Goal: Information Seeking & Learning: Check status

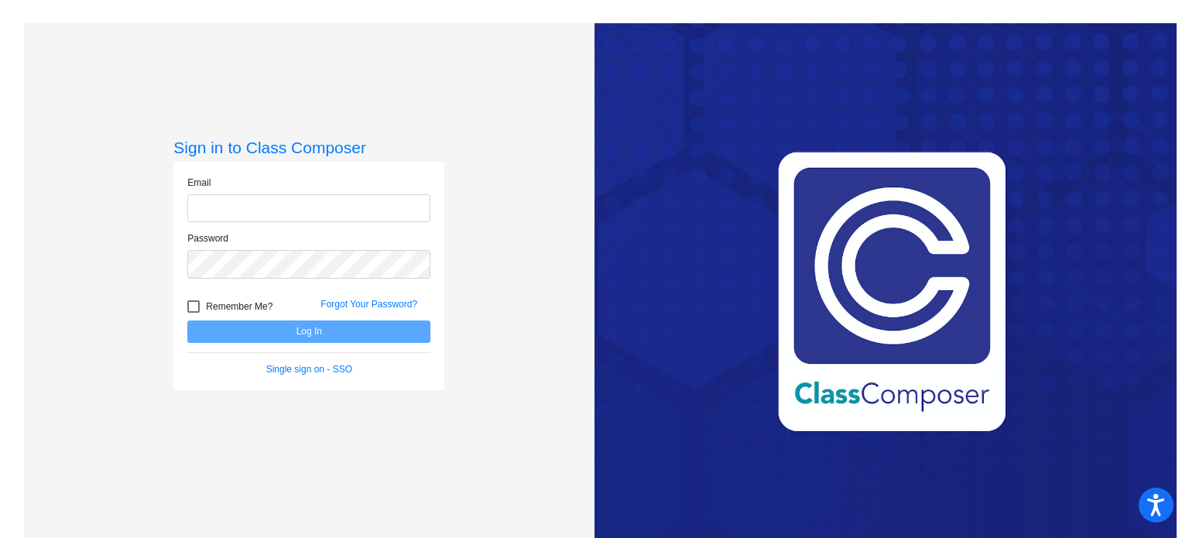
click at [291, 207] on input "email" at bounding box center [308, 208] width 243 height 29
type input "[EMAIL_ADDRESS][DOMAIN_NAME]"
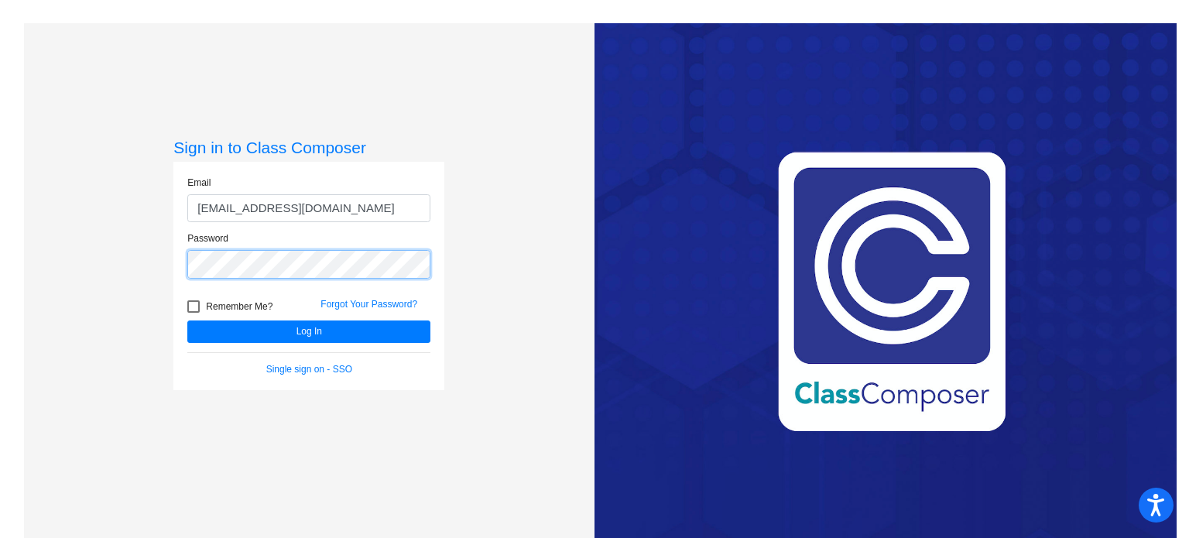
click at [187, 321] on button "Log In" at bounding box center [308, 332] width 243 height 22
click at [124, 248] on div "Sign in to Class Composer Email [EMAIL_ADDRESS][DOMAIN_NAME] Password Remember …" at bounding box center [309, 292] width 571 height 538
click at [189, 305] on div at bounding box center [193, 306] width 12 height 12
click at [193, 313] on input "Remember Me?" at bounding box center [193, 313] width 1 height 1
checkbox input "true"
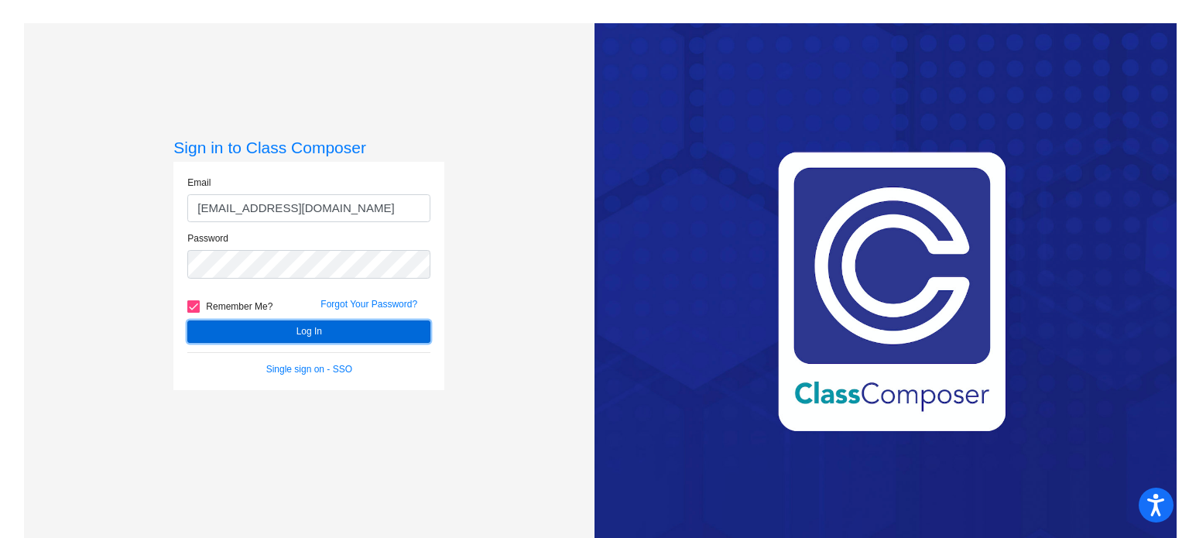
click at [247, 334] on button "Log In" at bounding box center [308, 332] width 243 height 22
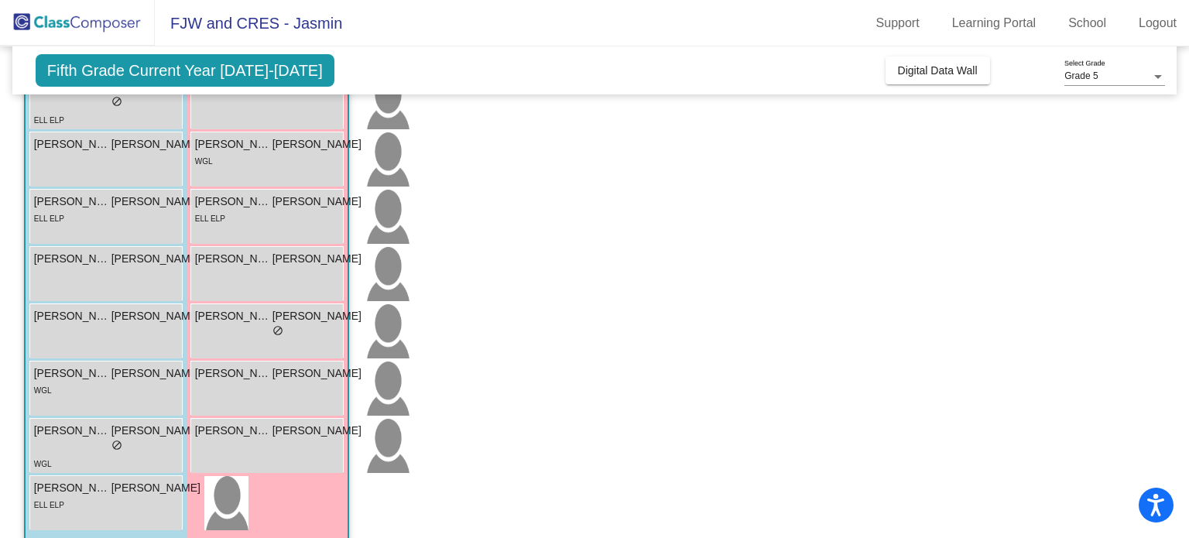
scroll to position [421, 0]
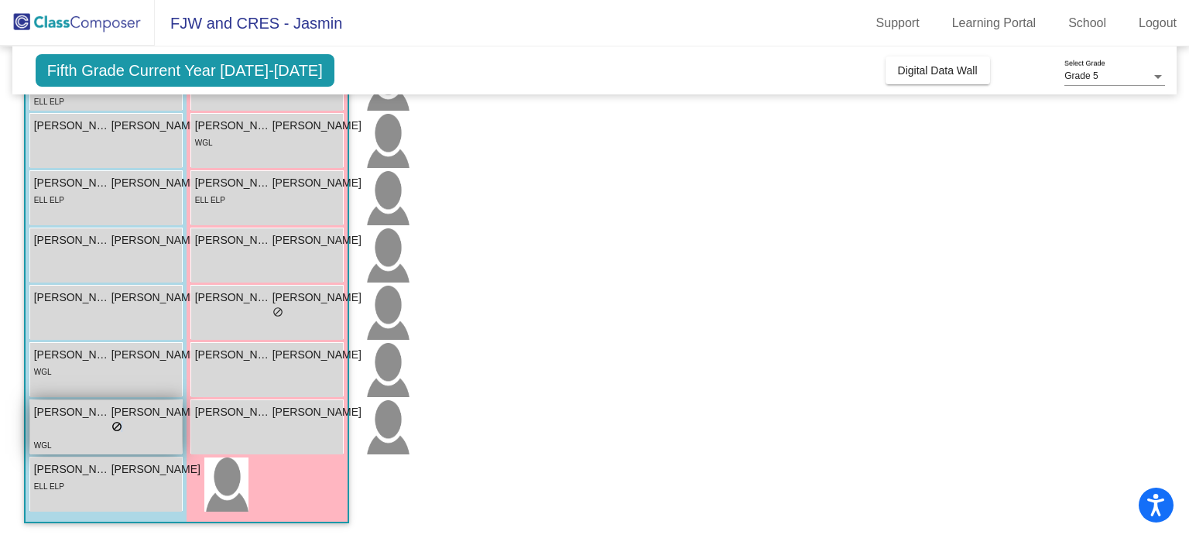
click at [111, 427] on span "do_not_disturb_alt" at bounding box center [116, 426] width 11 height 11
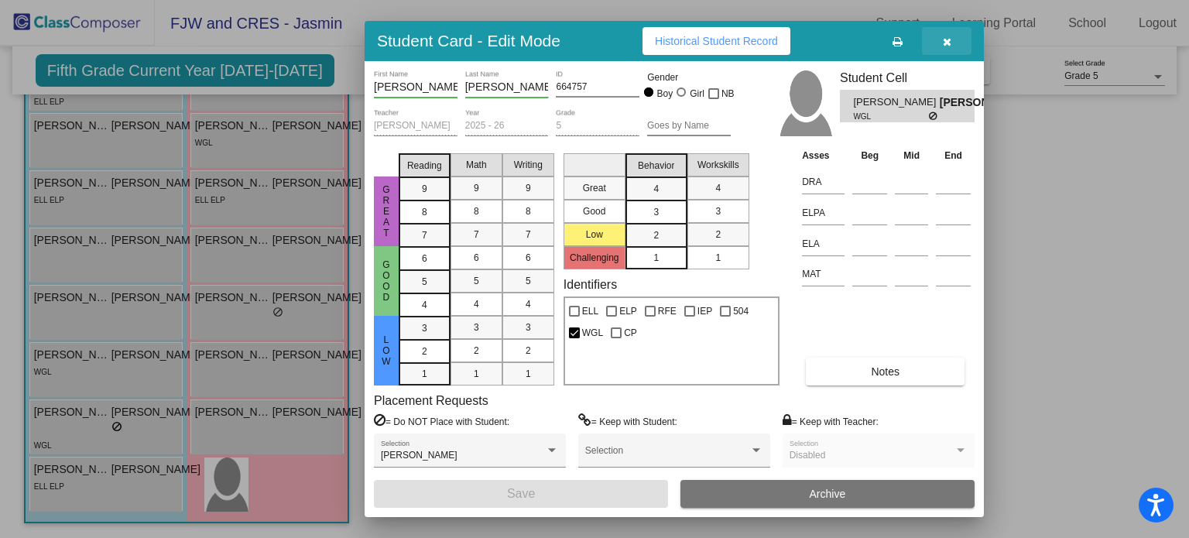
click at [945, 39] on icon "button" at bounding box center [947, 41] width 9 height 11
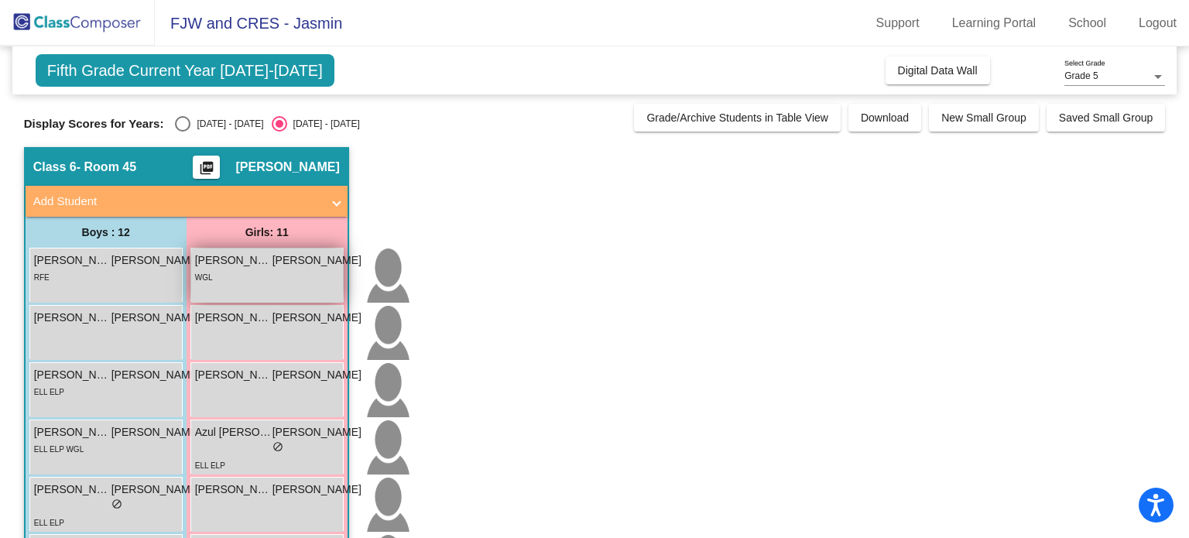
scroll to position [77, 0]
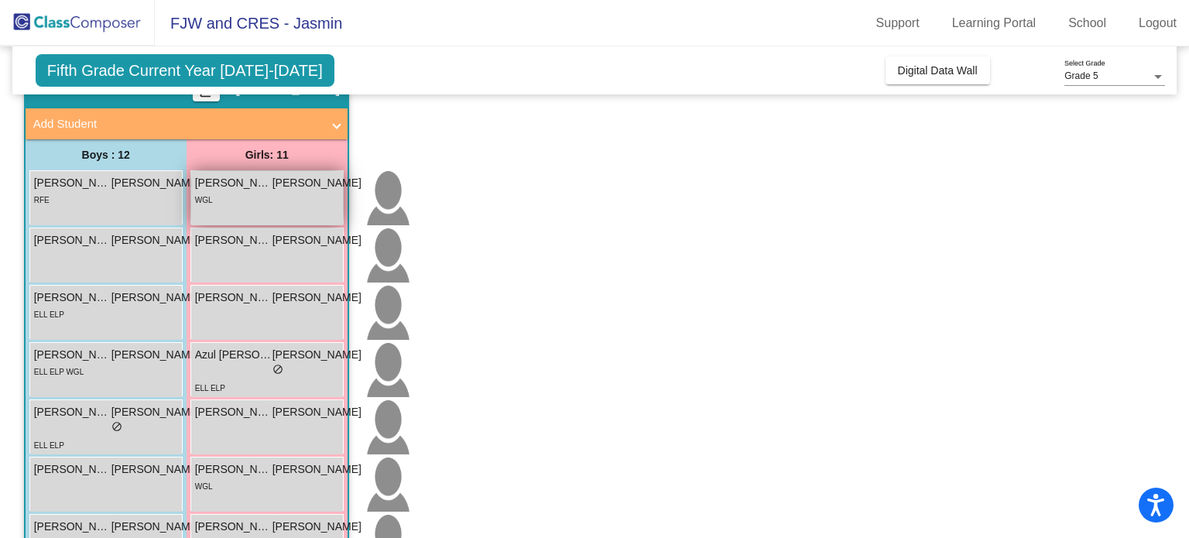
click at [365, 206] on img at bounding box center [387, 198] width 44 height 54
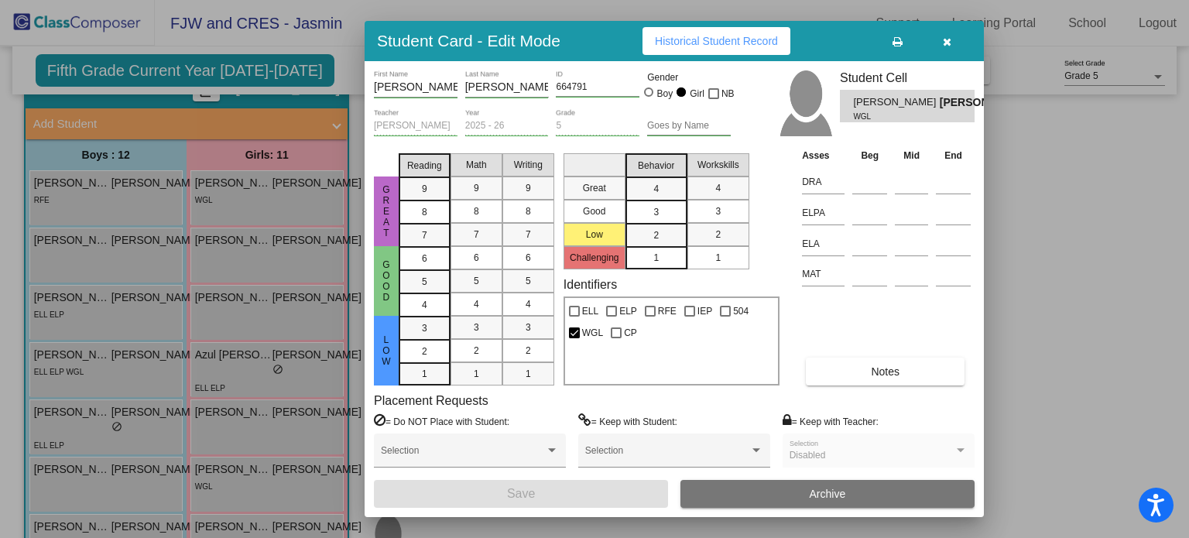
click at [955, 40] on button "button" at bounding box center [947, 41] width 50 height 28
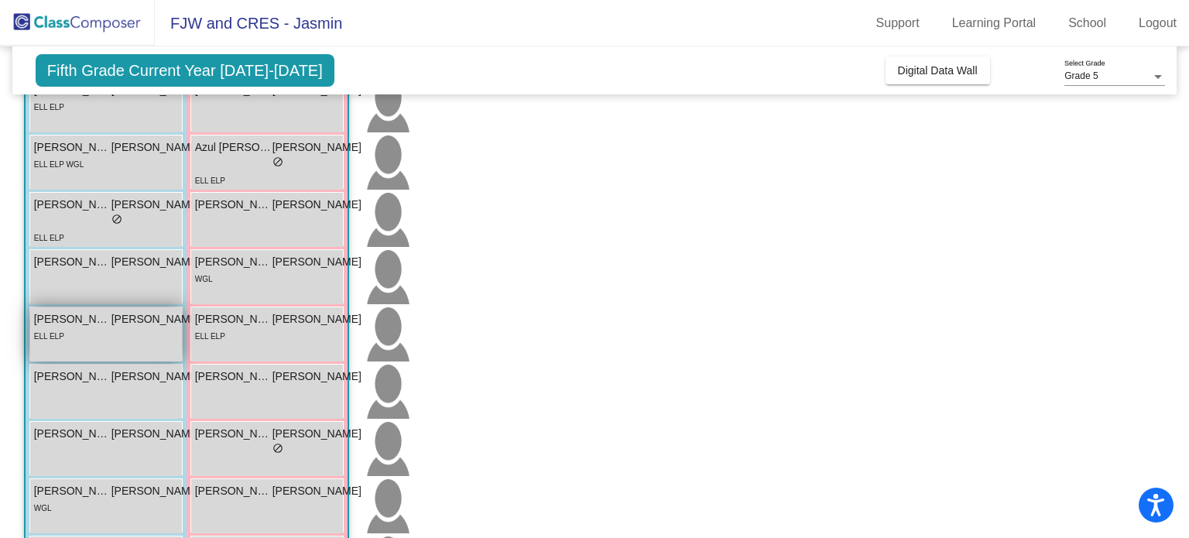
scroll to position [310, 0]
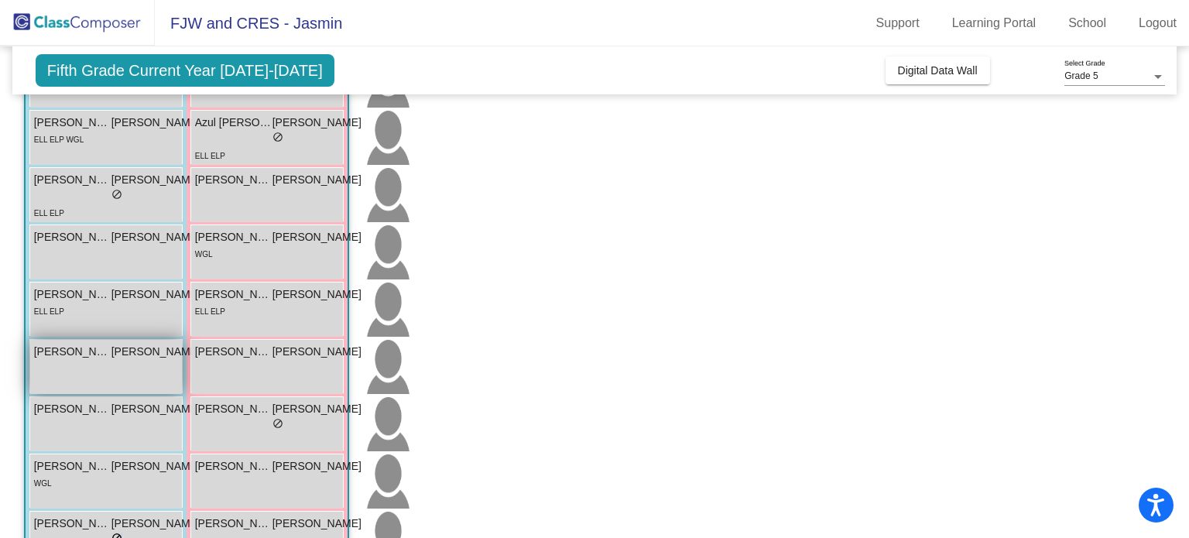
click at [71, 359] on div "[PERSON_NAME] JO lock do_not_disturb_alt" at bounding box center [117, 367] width 174 height 54
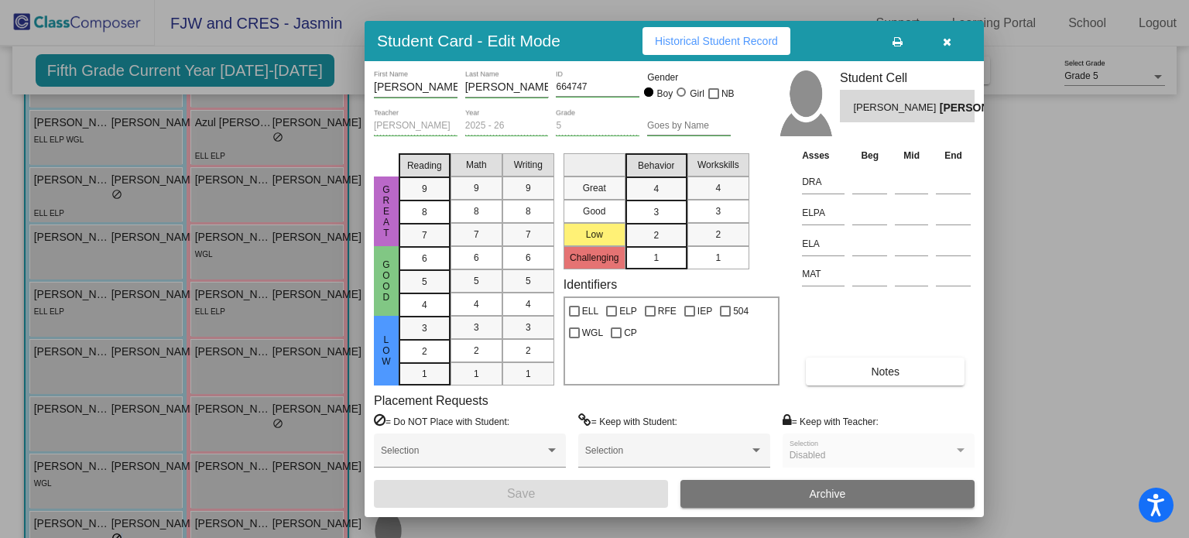
click at [943, 37] on icon "button" at bounding box center [947, 41] width 9 height 11
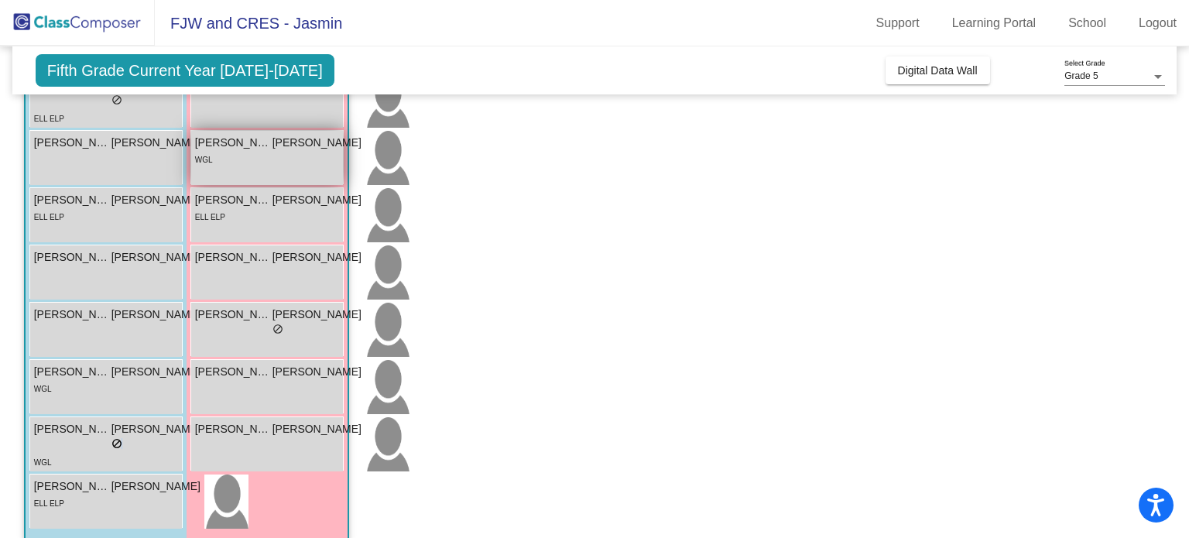
scroll to position [421, 0]
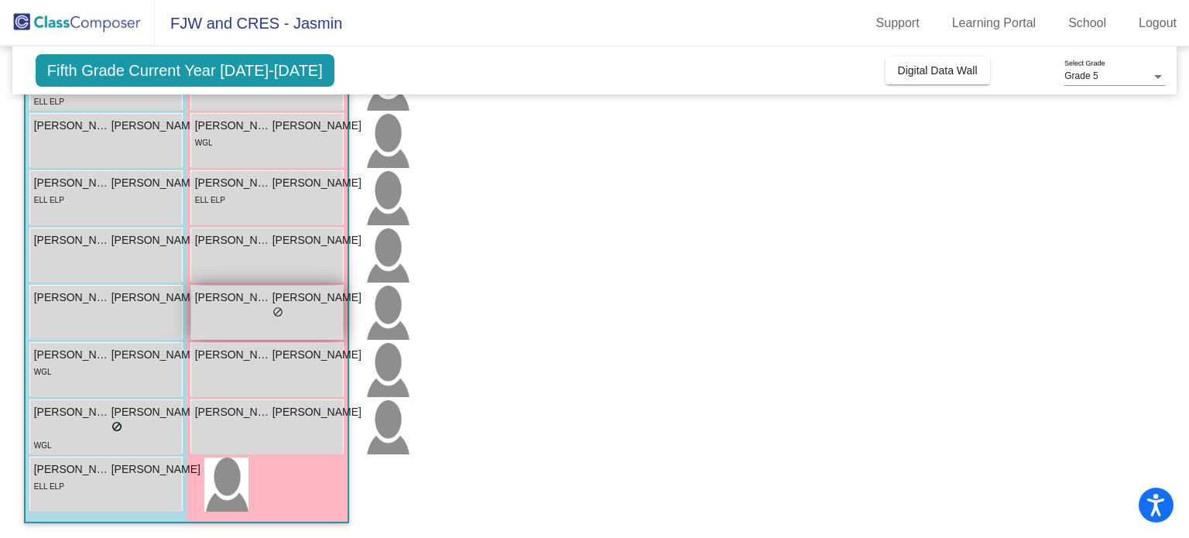
click at [273, 307] on span "do_not_disturb_alt" at bounding box center [278, 312] width 11 height 11
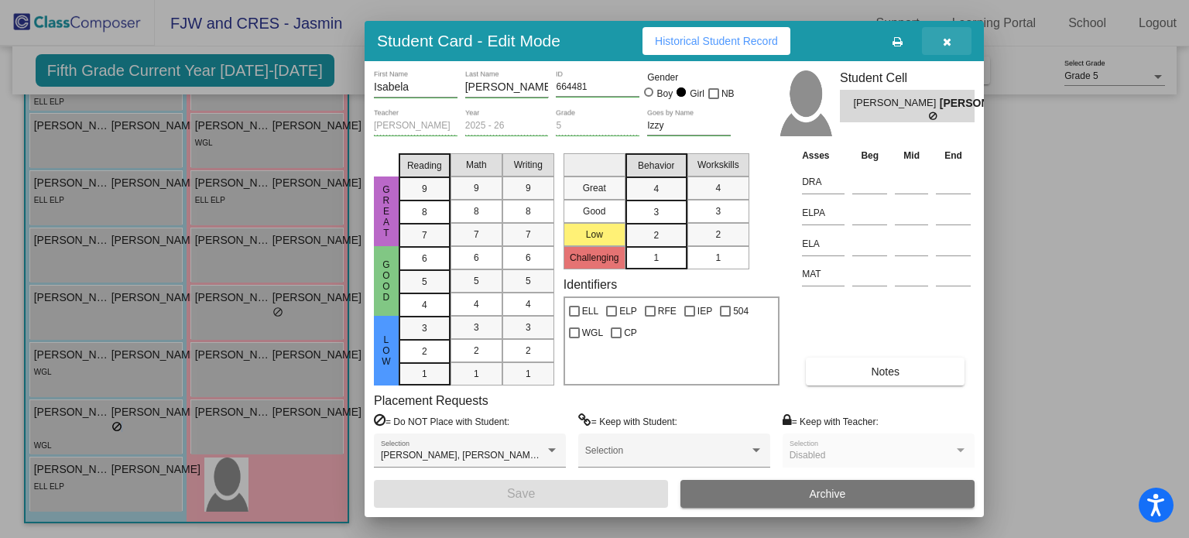
click at [942, 43] on button "button" at bounding box center [947, 41] width 50 height 28
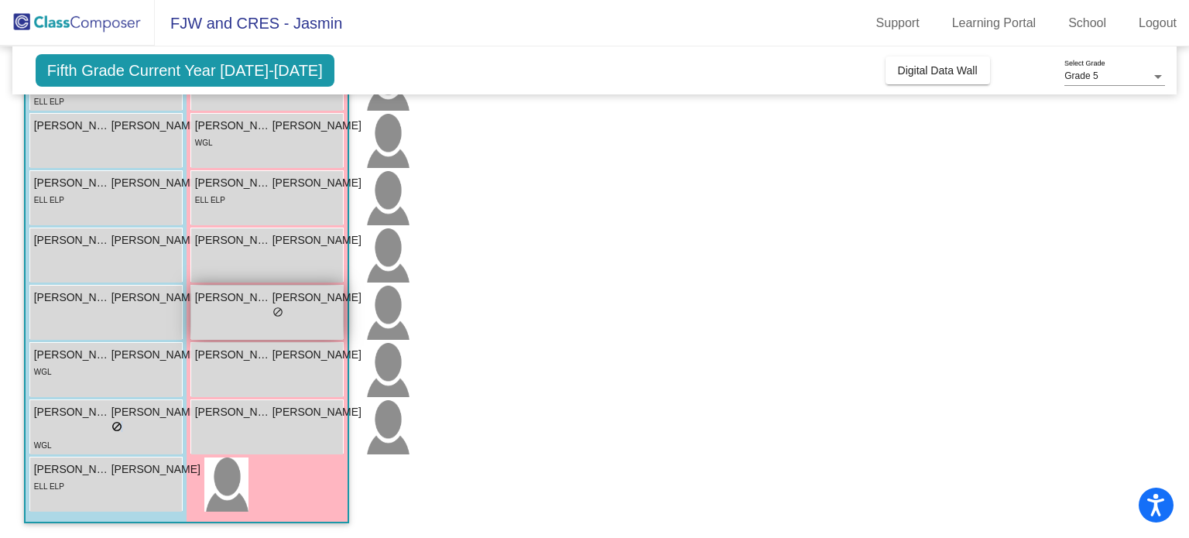
click at [232, 315] on div "lock do_not_disturb_alt" at bounding box center [278, 314] width 166 height 16
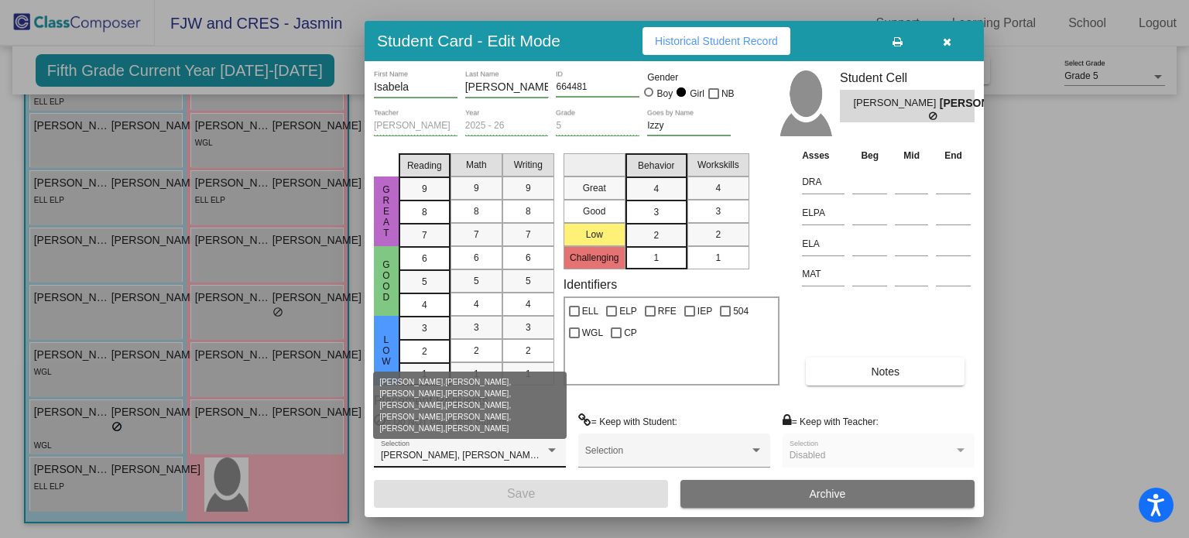
click at [492, 455] on span "[PERSON_NAME], [PERSON_NAME], [PERSON_NAME], [PERSON_NAME], [PERSON_NAME], [PER…" at bounding box center [786, 455] width 811 height 11
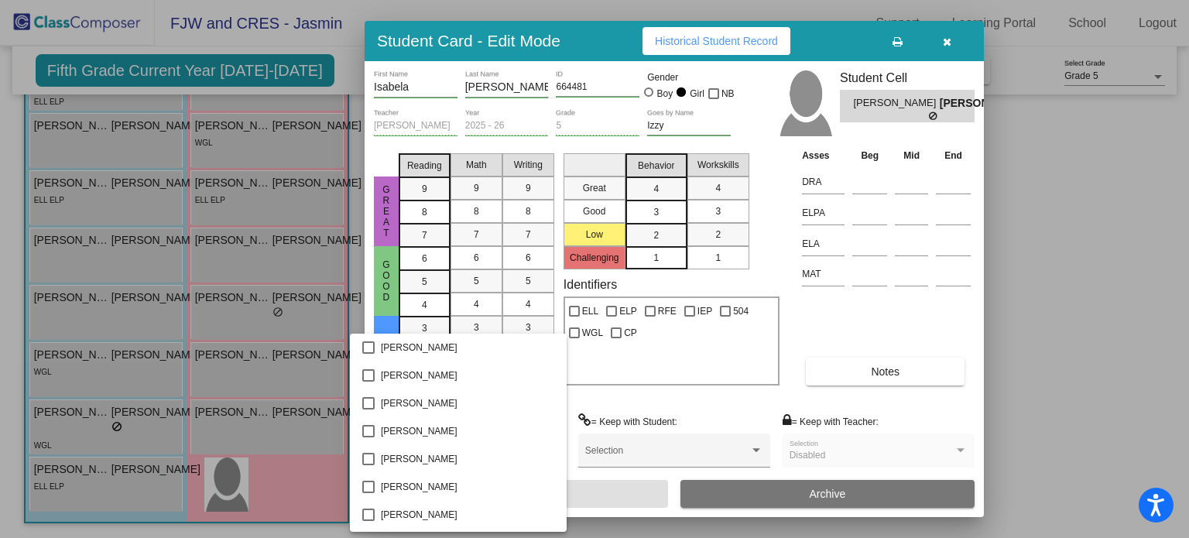
scroll to position [1676, 0]
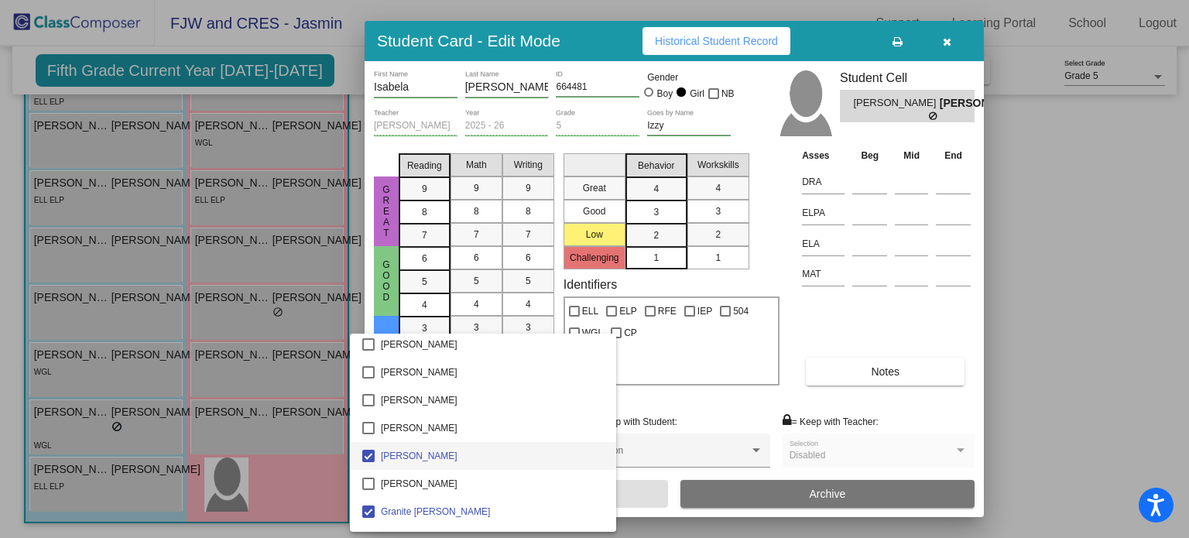
click at [702, 431] on div at bounding box center [594, 269] width 1189 height 538
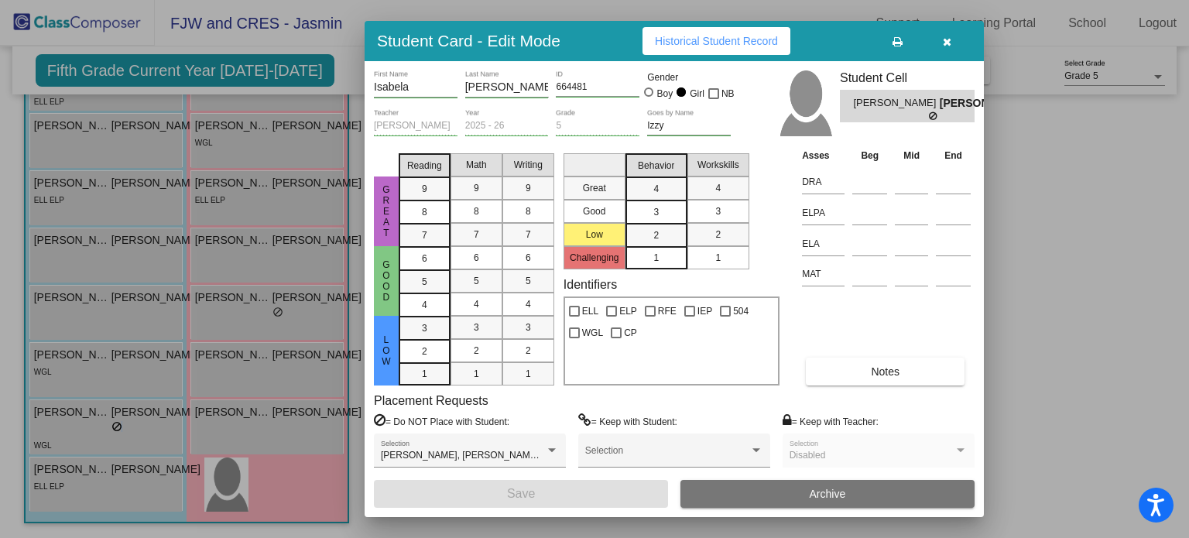
click at [951, 36] on icon "button" at bounding box center [947, 41] width 9 height 11
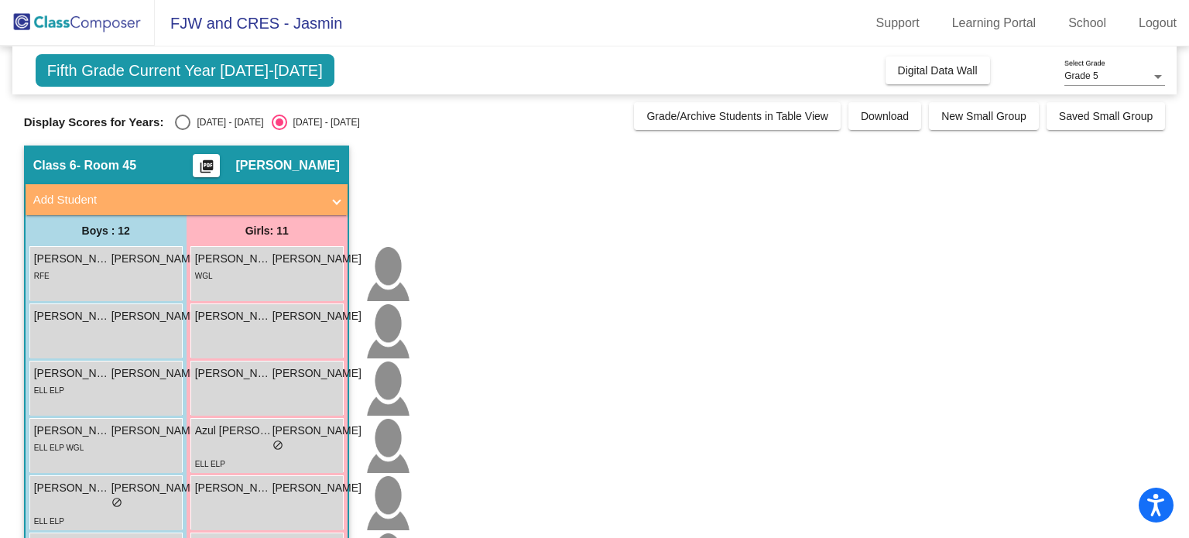
scroll to position [0, 0]
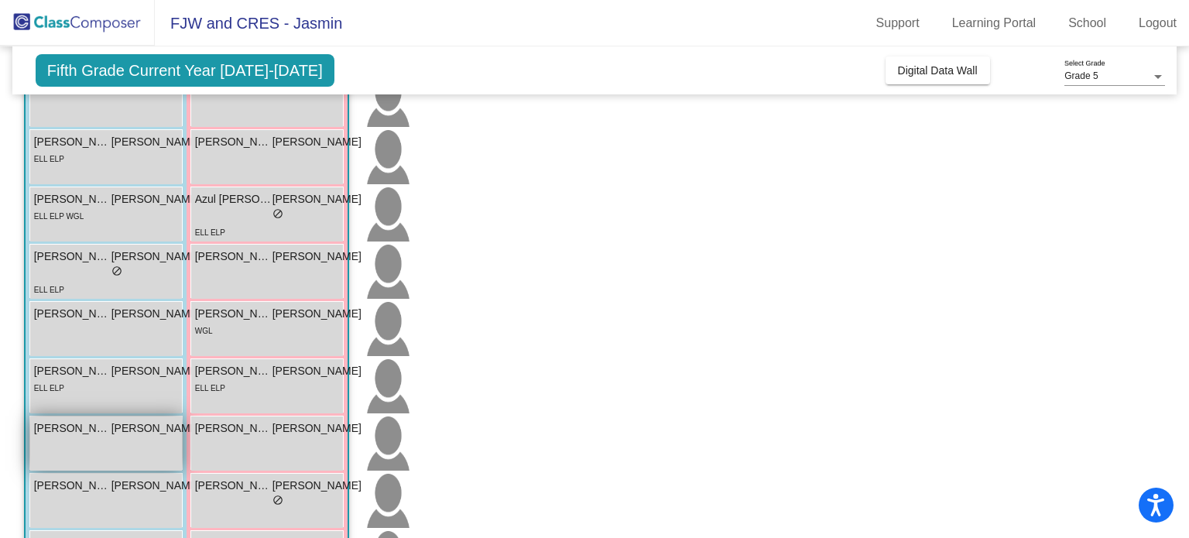
scroll to position [232, 0]
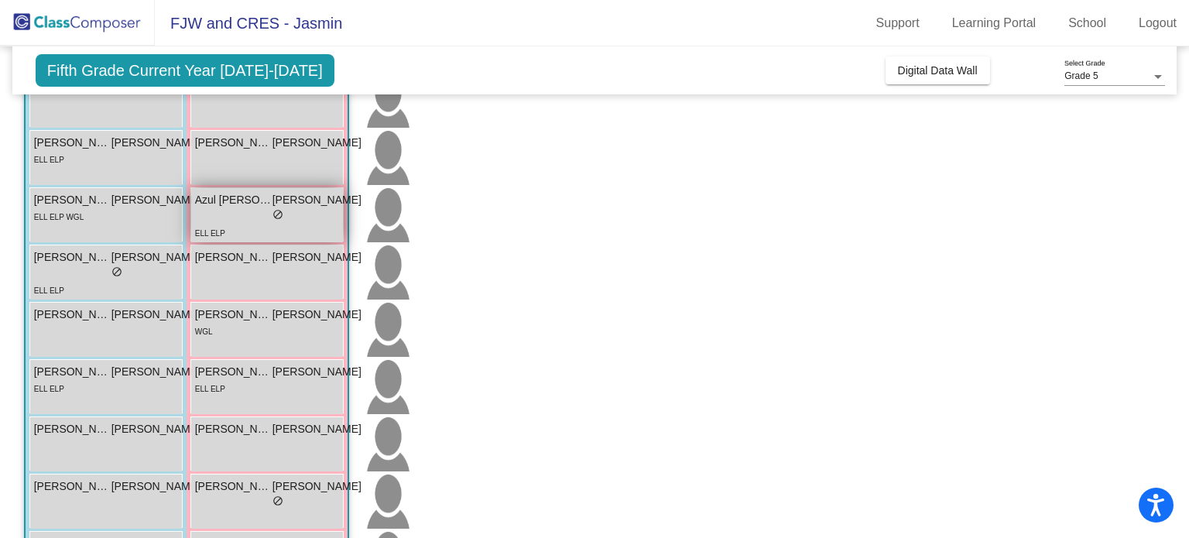
click at [258, 204] on span "Azul [PERSON_NAME]" at bounding box center [233, 200] width 77 height 16
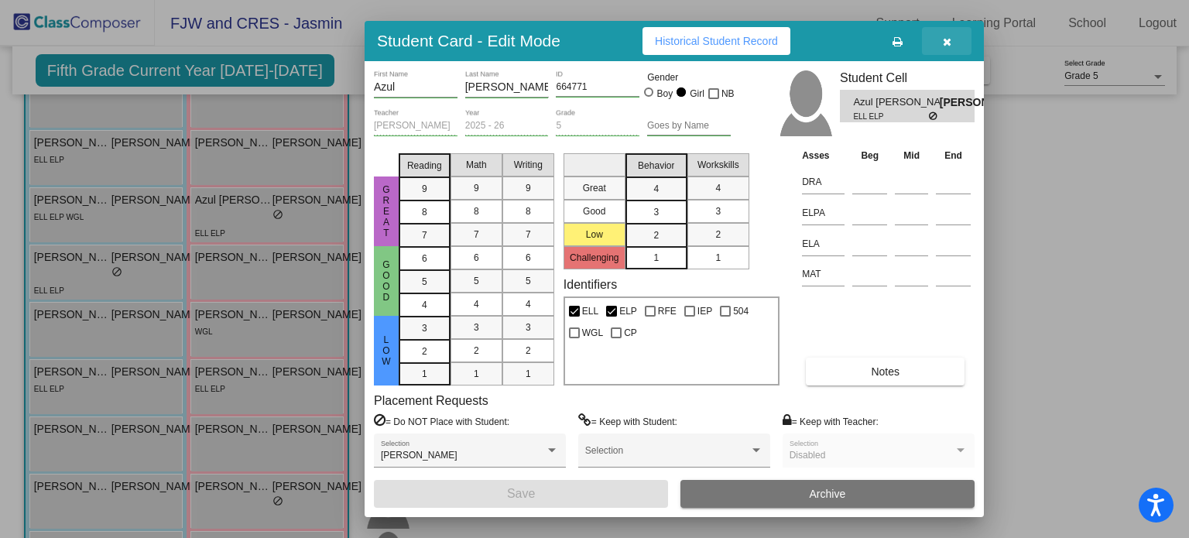
click at [952, 43] on button "button" at bounding box center [947, 41] width 50 height 28
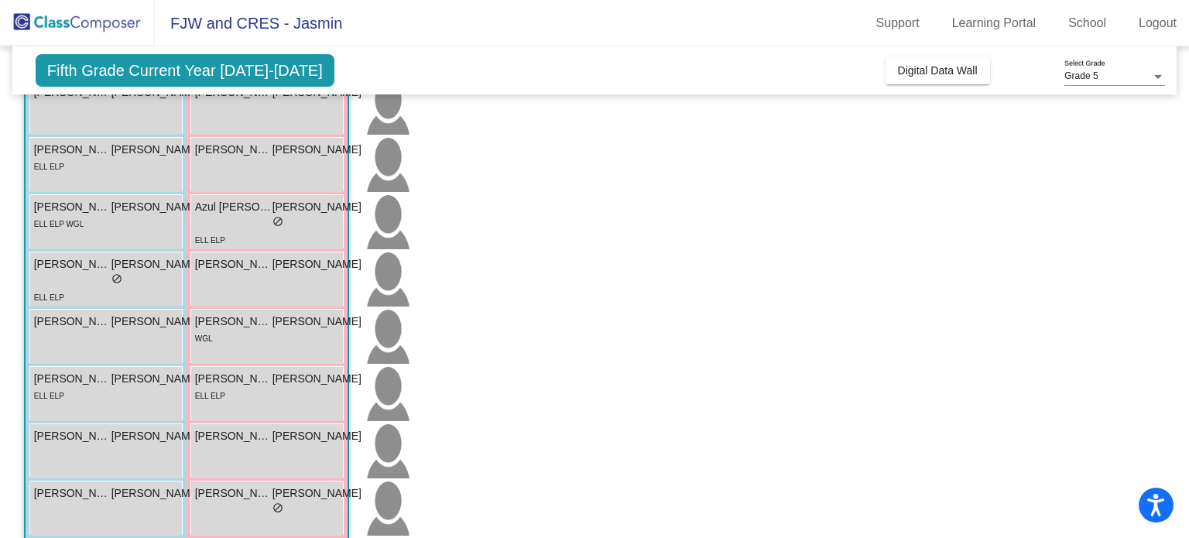
scroll to position [421, 0]
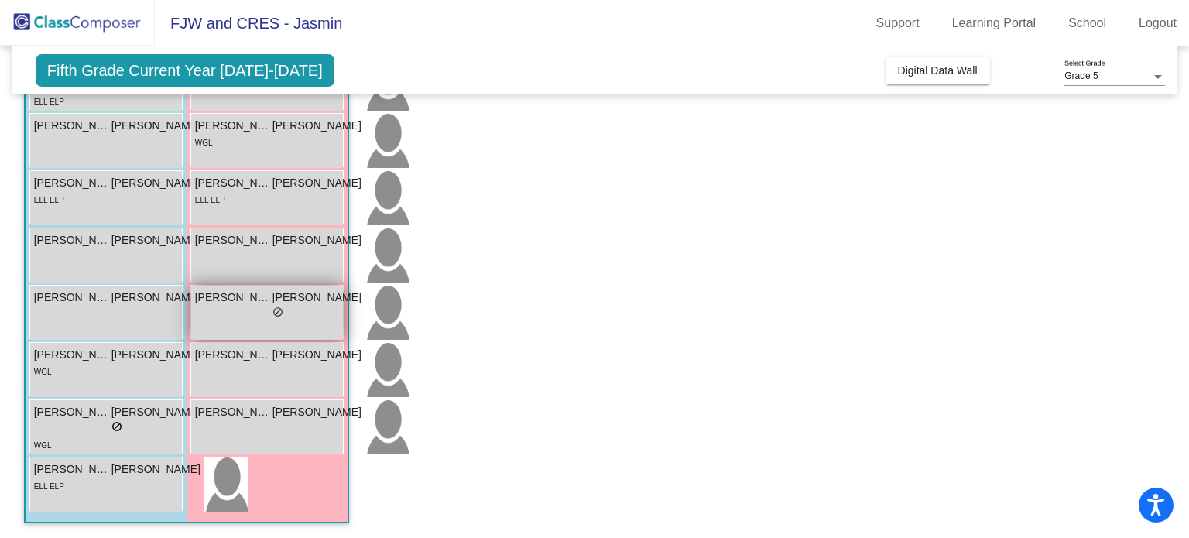
click at [226, 318] on div "lock do_not_disturb_alt" at bounding box center [278, 314] width 166 height 16
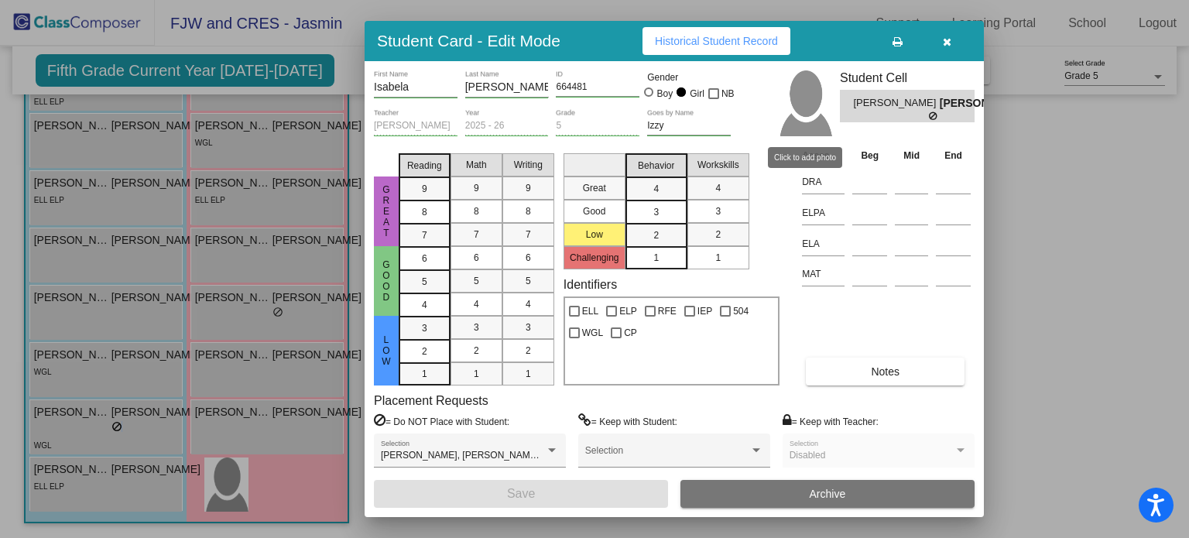
click at [796, 99] on img at bounding box center [805, 103] width 54 height 66
click at [954, 43] on button "button" at bounding box center [947, 41] width 50 height 28
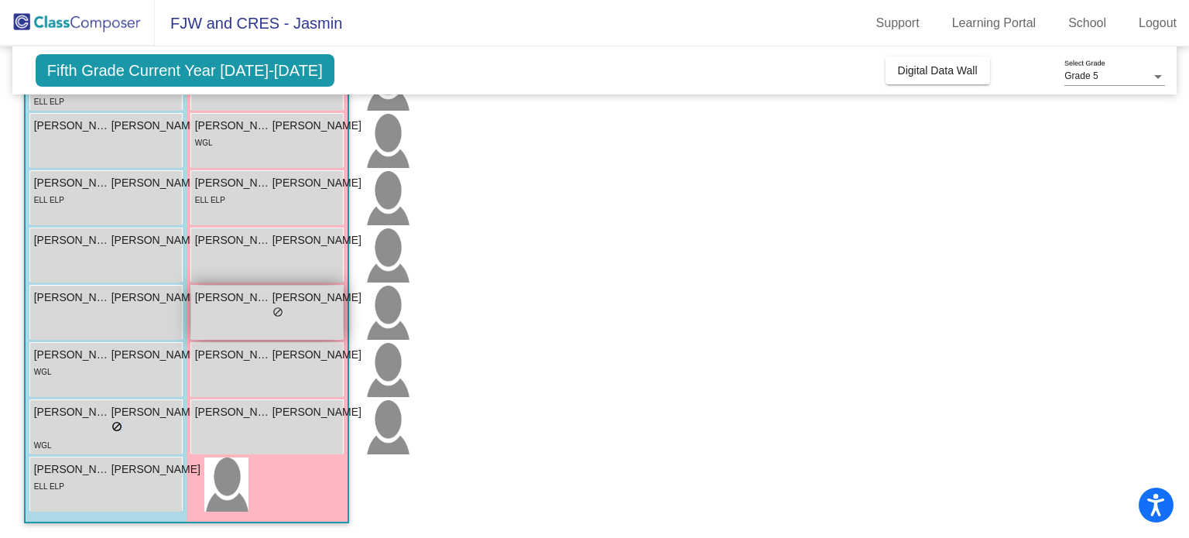
click at [229, 303] on span "[PERSON_NAME]" at bounding box center [233, 298] width 77 height 16
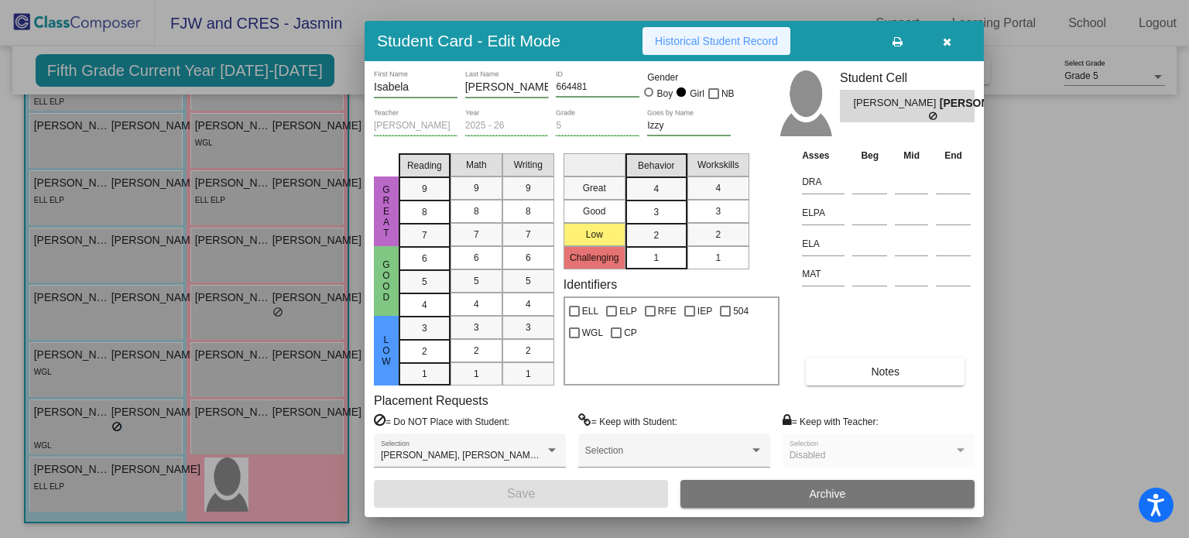
click at [684, 43] on span "Historical Student Record" at bounding box center [716, 41] width 123 height 12
click at [952, 39] on button "button" at bounding box center [947, 41] width 50 height 28
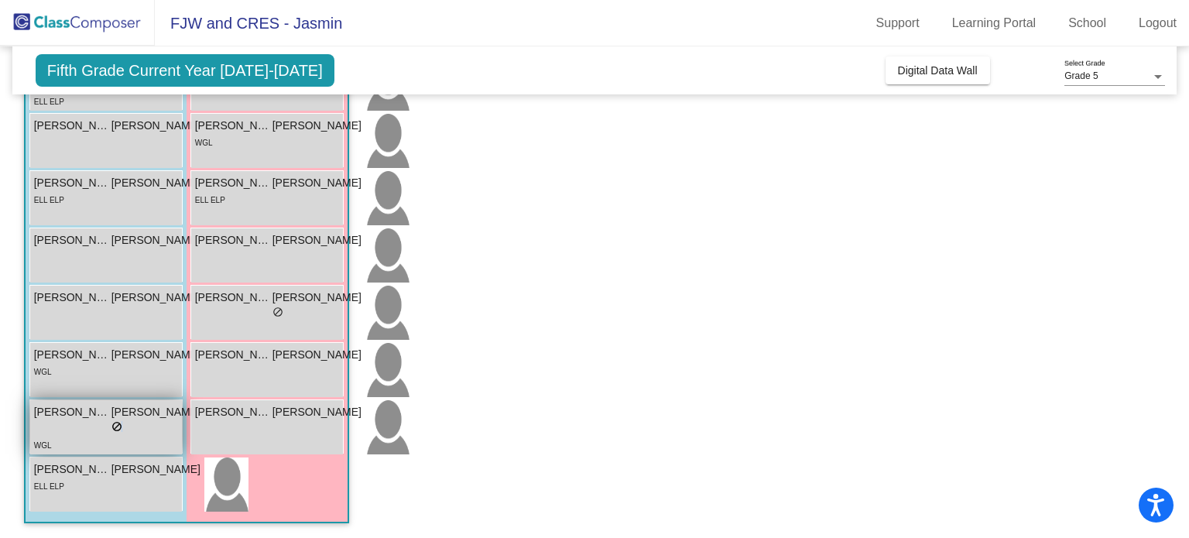
click at [111, 424] on span "do_not_disturb_alt" at bounding box center [116, 426] width 11 height 11
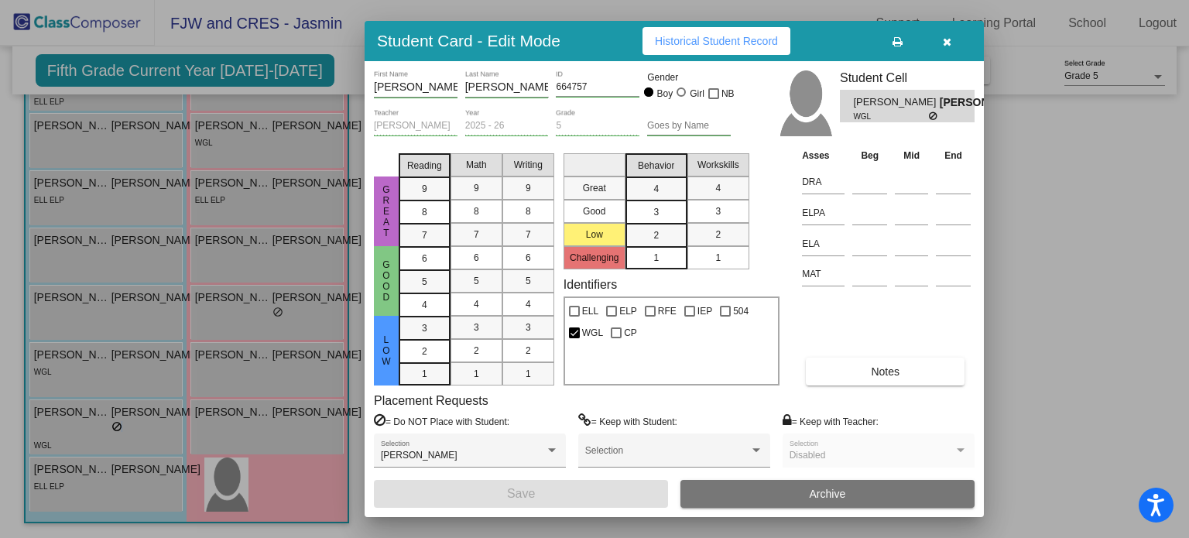
click at [676, 39] on span "Historical Student Record" at bounding box center [716, 41] width 123 height 12
click at [943, 39] on icon "button" at bounding box center [947, 41] width 9 height 11
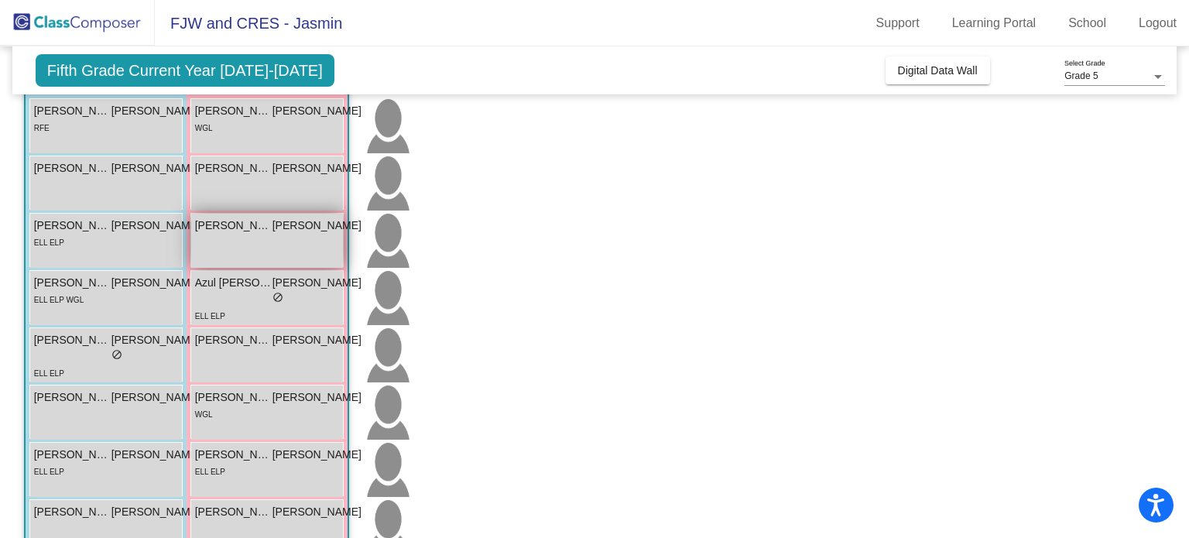
scroll to position [111, 0]
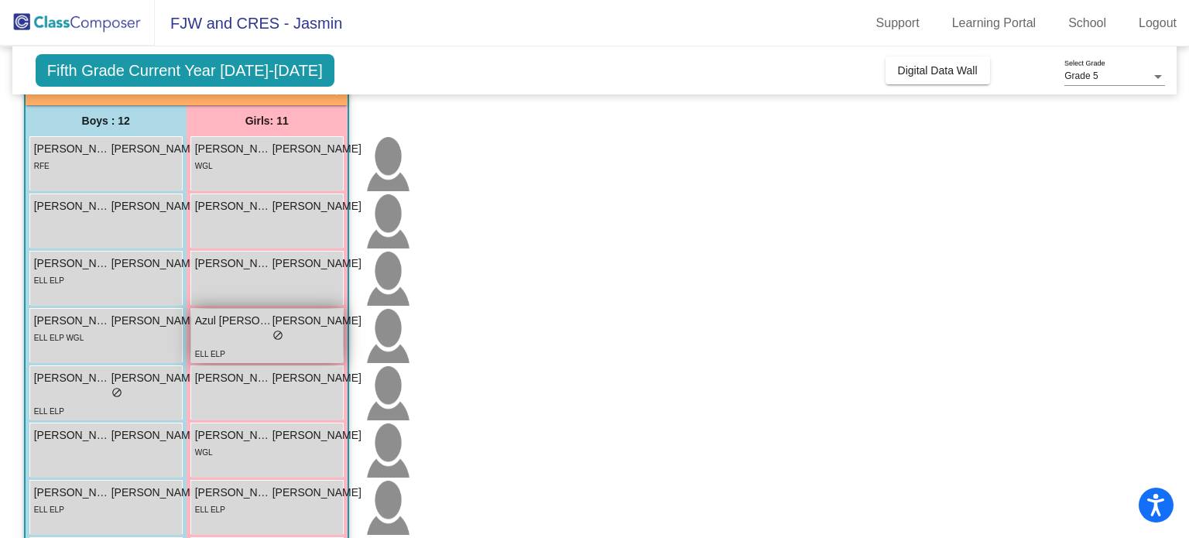
click at [229, 337] on div "lock do_not_disturb_alt" at bounding box center [278, 337] width 166 height 16
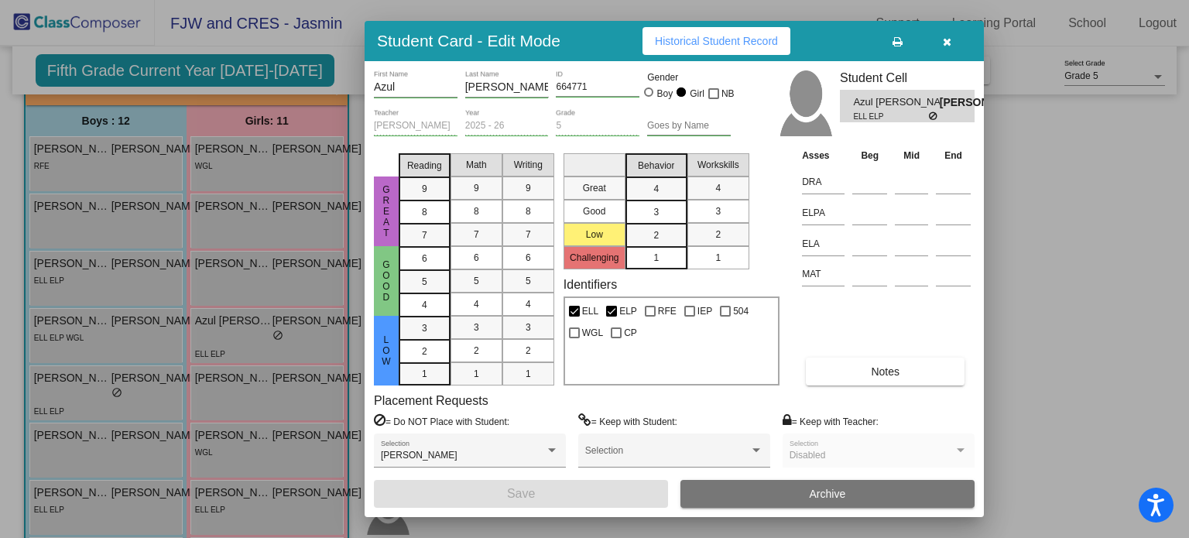
click at [738, 33] on button "Historical Student Record" at bounding box center [717, 41] width 148 height 28
click at [705, 43] on span "Historical Student Record" at bounding box center [716, 41] width 123 height 12
click at [942, 49] on button "button" at bounding box center [947, 41] width 50 height 28
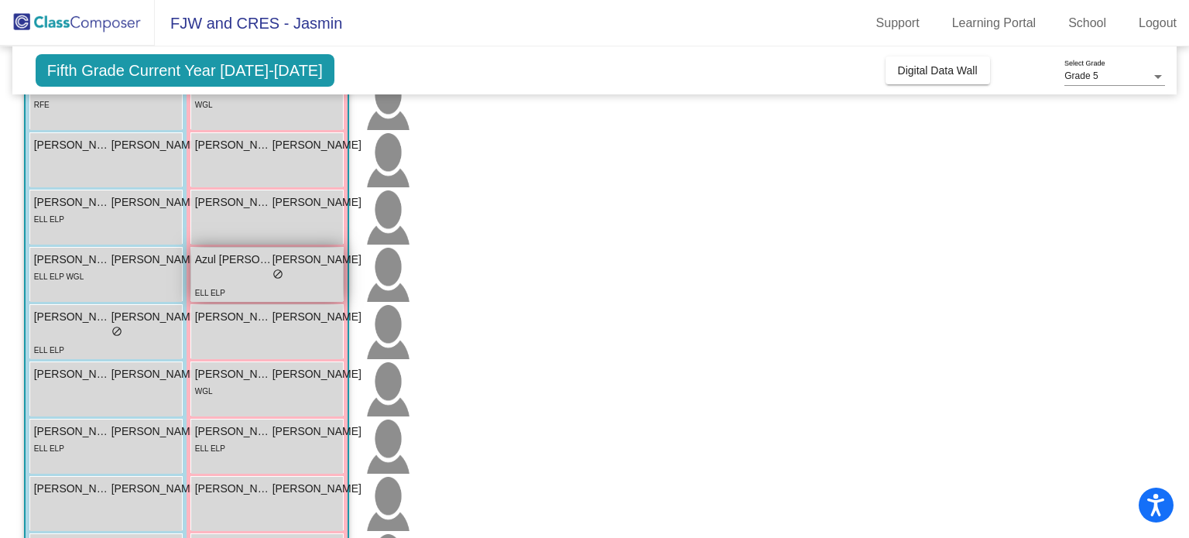
scroll to position [232, 0]
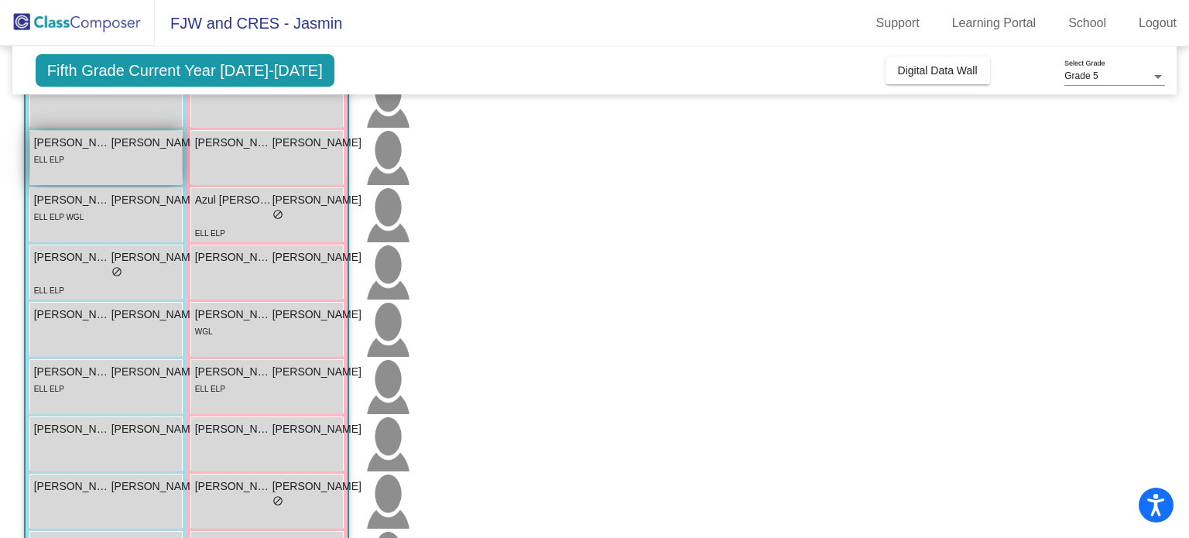
click at [81, 154] on div "ELL ELP" at bounding box center [117, 159] width 166 height 16
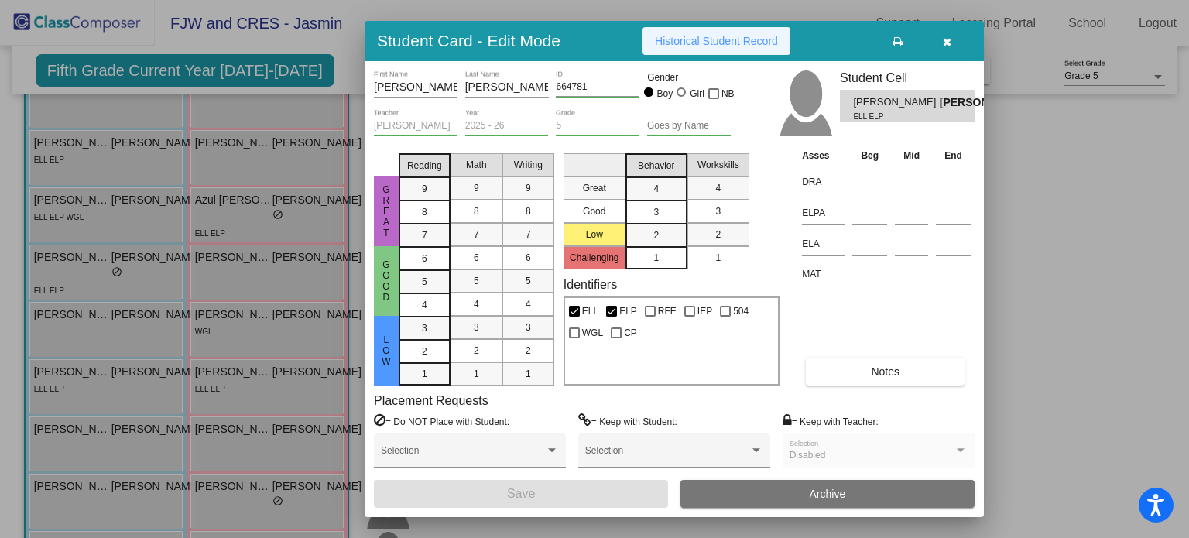
click at [694, 43] on span "Historical Student Record" at bounding box center [716, 41] width 123 height 12
click at [954, 39] on button "button" at bounding box center [947, 41] width 50 height 28
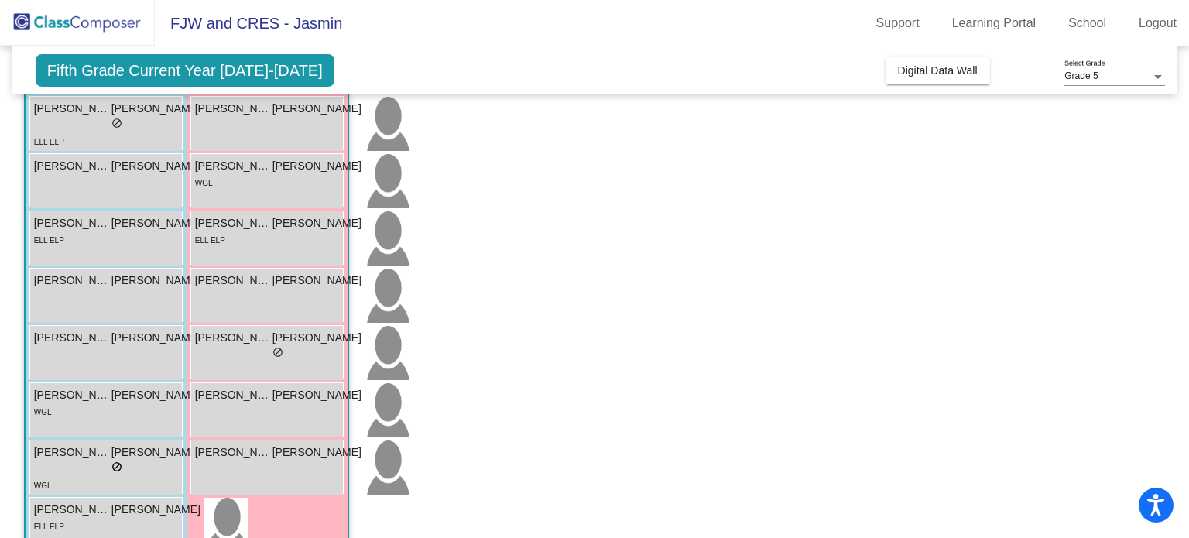
scroll to position [421, 0]
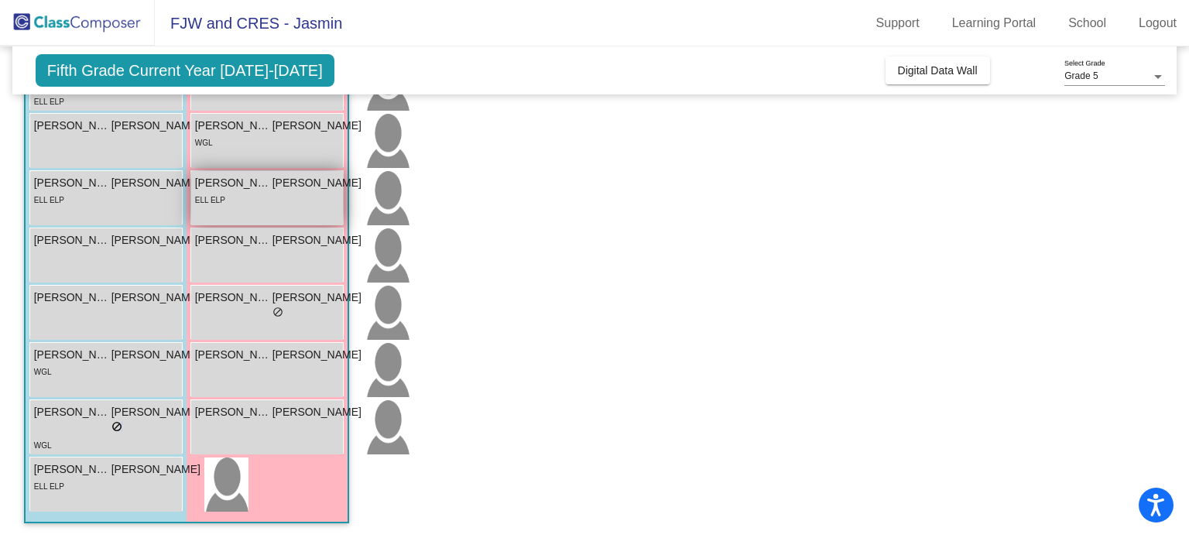
click at [271, 171] on div "[PERSON_NAME] [PERSON_NAME] lock do_not_disturb_alt ELL ELP" at bounding box center [278, 198] width 174 height 54
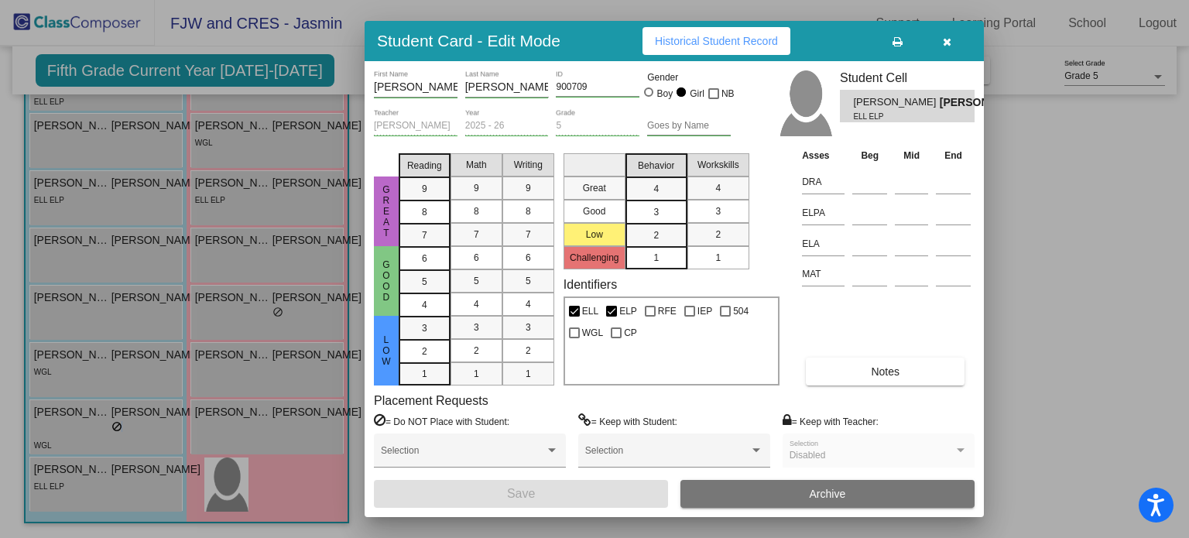
click at [945, 43] on icon "button" at bounding box center [947, 41] width 9 height 11
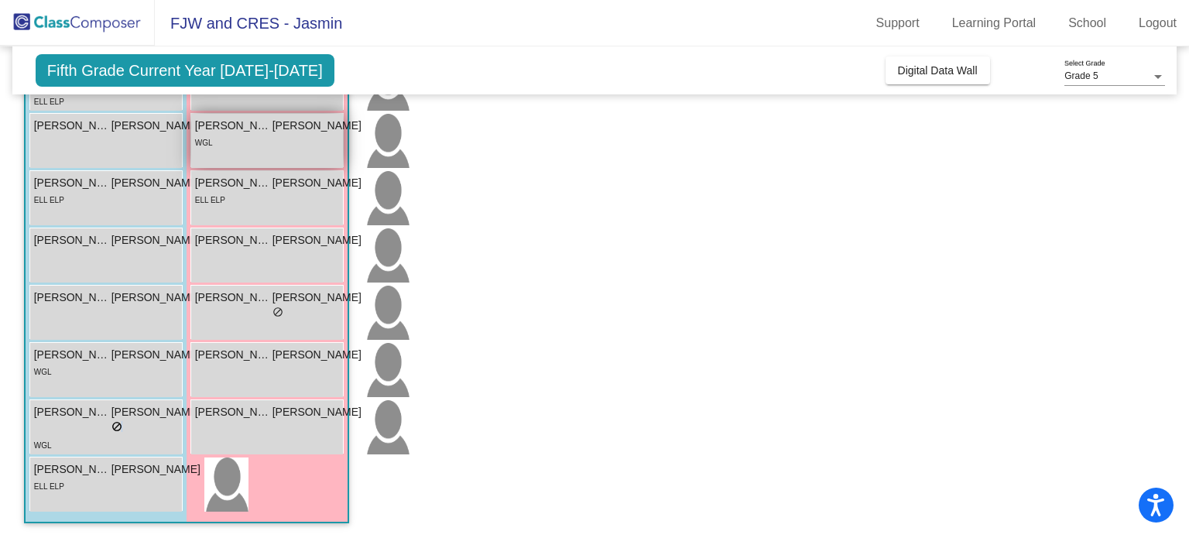
click at [234, 145] on div "WGL" at bounding box center [278, 142] width 166 height 16
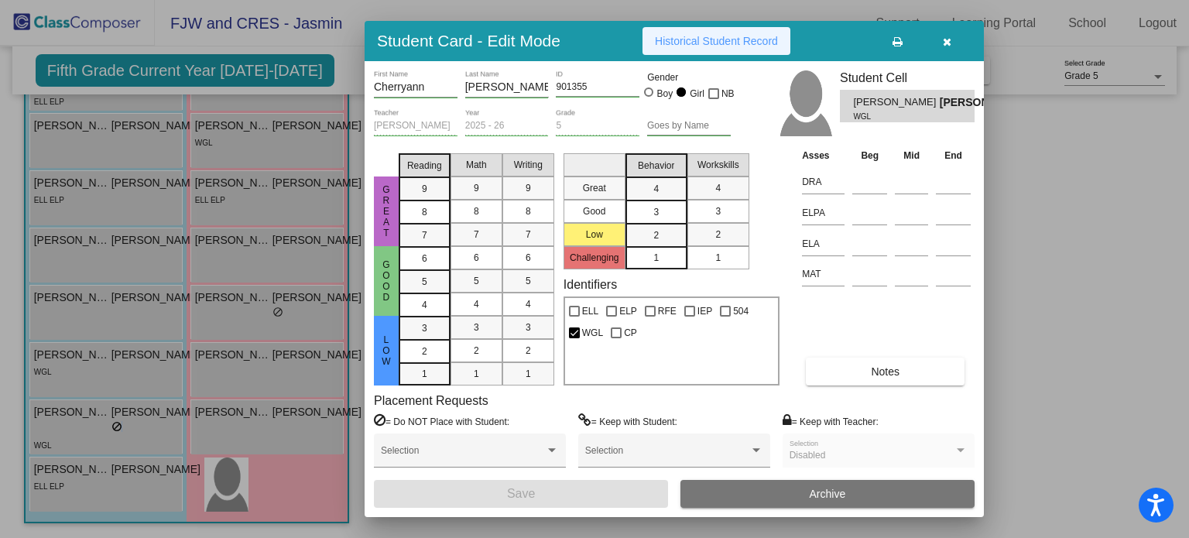
click at [709, 38] on span "Historical Student Record" at bounding box center [716, 41] width 123 height 12
click at [1028, 197] on div at bounding box center [594, 269] width 1189 height 538
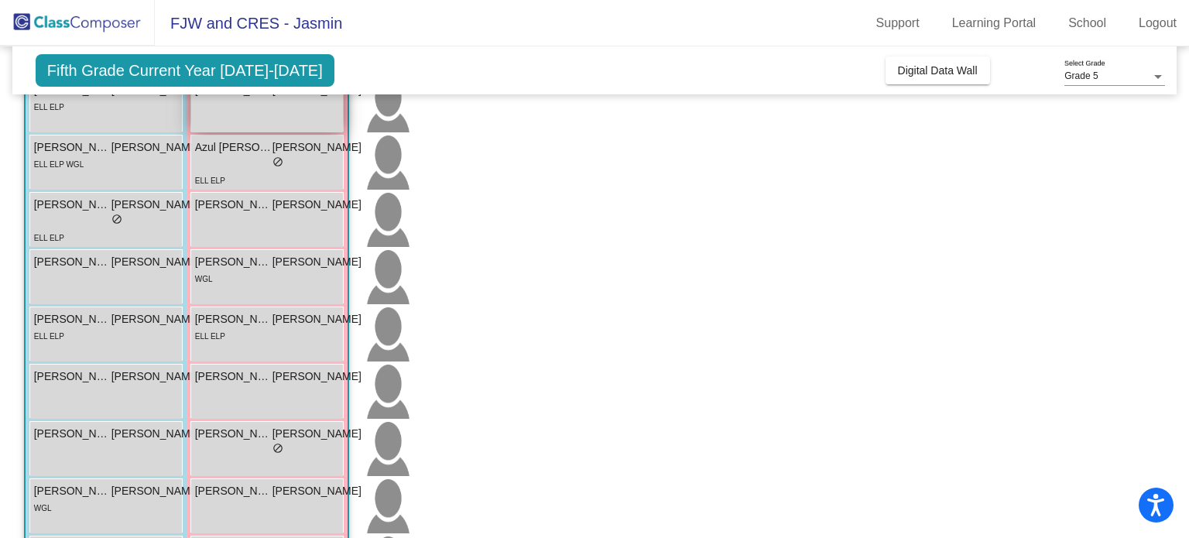
scroll to position [0, 0]
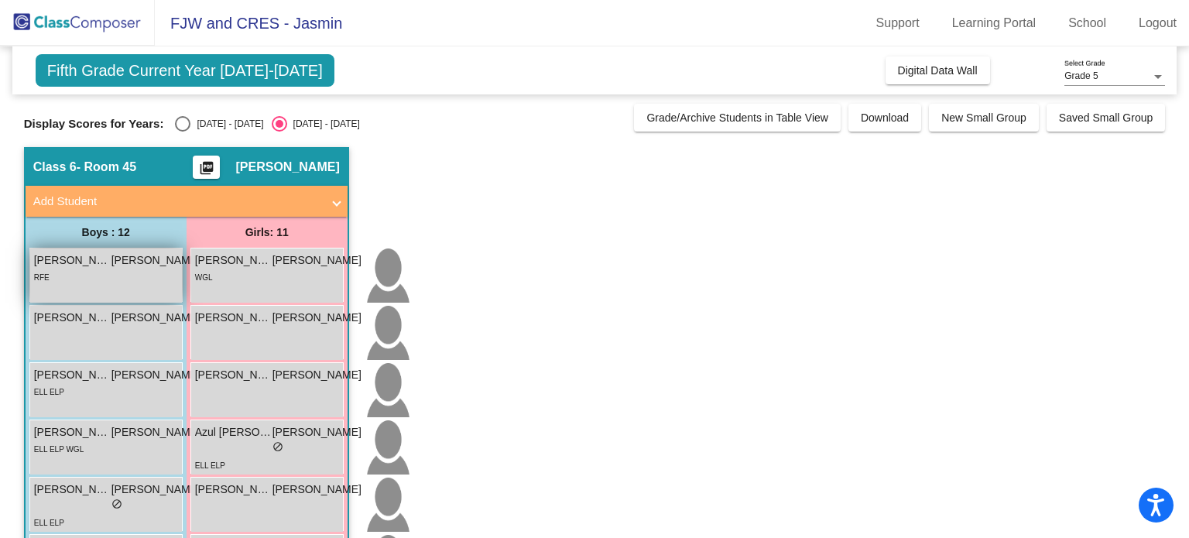
click at [47, 277] on span "RFE" at bounding box center [41, 277] width 15 height 9
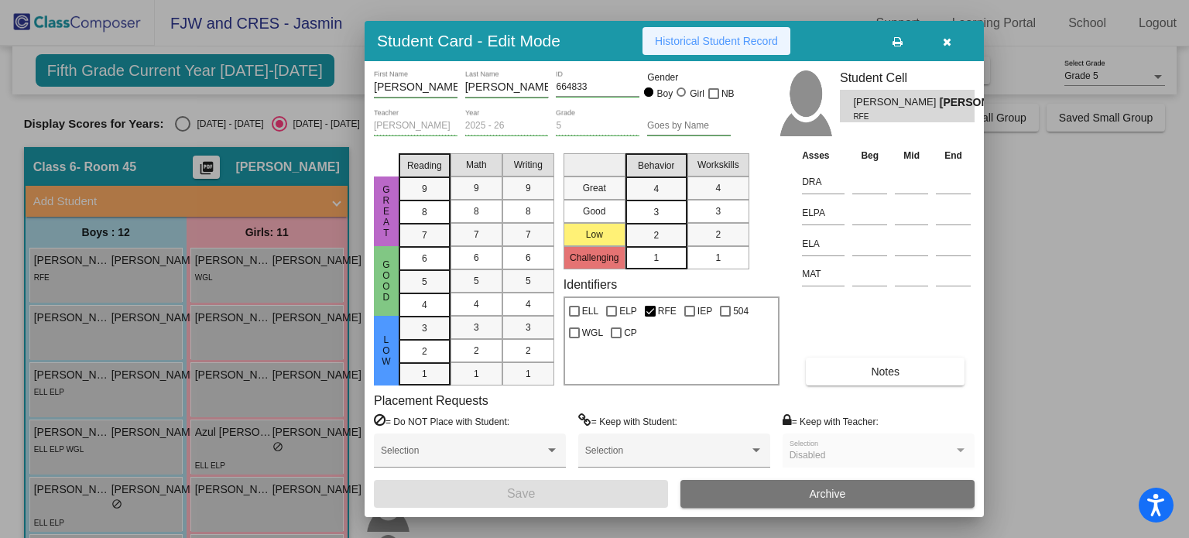
click at [678, 37] on span "Historical Student Record" at bounding box center [716, 41] width 123 height 12
click at [1029, 188] on div at bounding box center [594, 269] width 1189 height 538
